Goal: Transaction & Acquisition: Purchase product/service

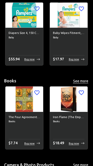
scroll to position [397, 0]
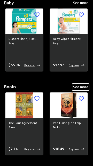
click at [84, 88] on button "See more" at bounding box center [80, 87] width 17 height 6
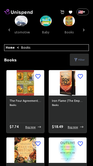
click at [69, 23] on img at bounding box center [69, 21] width 12 height 11
click at [82, 59] on p "Filter" at bounding box center [81, 60] width 6 height 4
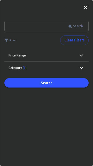
click at [45, 25] on input "text" at bounding box center [36, 26] width 64 height 10
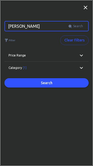
type input "[PERSON_NAME]"
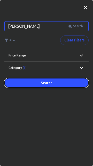
click at [70, 83] on button "Search" at bounding box center [46, 83] width 84 height 10
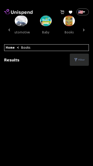
scroll to position [0, 108]
click at [67, 50] on div "Home < Books [PERSON_NAME] ​ Search ​ Filter Clear filters Price range $ 1 - $2…" at bounding box center [46, 110] width 85 height 133
click at [86, 59] on div "Filter" at bounding box center [79, 60] width 19 height 12
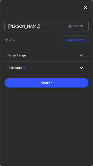
click at [56, 26] on input "[PERSON_NAME]" at bounding box center [36, 26] width 64 height 10
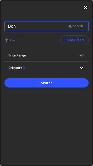
type input "Don"
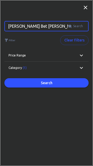
type input "[PERSON_NAME] Bet [PERSON_NAME]"
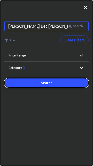
click at [67, 82] on button "Search" at bounding box center [46, 83] width 84 height 10
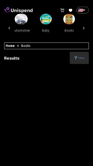
scroll to position [0, 0]
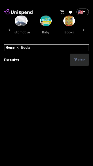
click at [6, 30] on div at bounding box center [9, 30] width 10 height 29
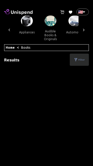
click at [86, 29] on icon at bounding box center [83, 29] width 5 height 5
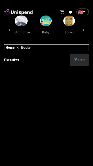
scroll to position [0, 108]
click at [65, 27] on button "books" at bounding box center [68, 32] width 23 height 12
click at [69, 18] on img at bounding box center [69, 21] width 12 height 11
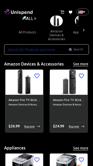
click at [28, 28] on button "all products" at bounding box center [27, 32] width 26 height 12
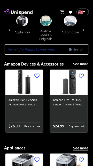
scroll to position [0, 59]
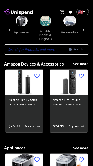
click at [46, 35] on button "audible books & originals" at bounding box center [45, 35] width 23 height 18
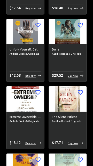
scroll to position [2082, 0]
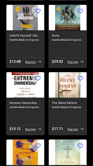
click at [33, 92] on img at bounding box center [25, 84] width 38 height 25
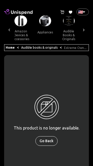
scroll to position [0, 36]
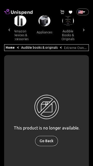
click at [51, 142] on button "Go Back" at bounding box center [46, 141] width 22 height 10
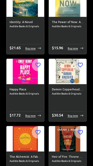
scroll to position [282, 0]
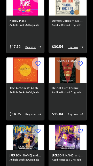
click at [34, 77] on img at bounding box center [25, 69] width 38 height 25
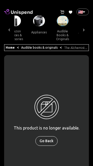
scroll to position [0, 36]
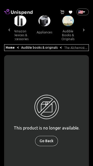
click at [52, 139] on button "Go Back" at bounding box center [46, 141] width 22 height 10
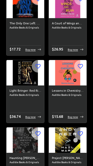
scroll to position [414, 0]
